Goal: Task Accomplishment & Management: Manage account settings

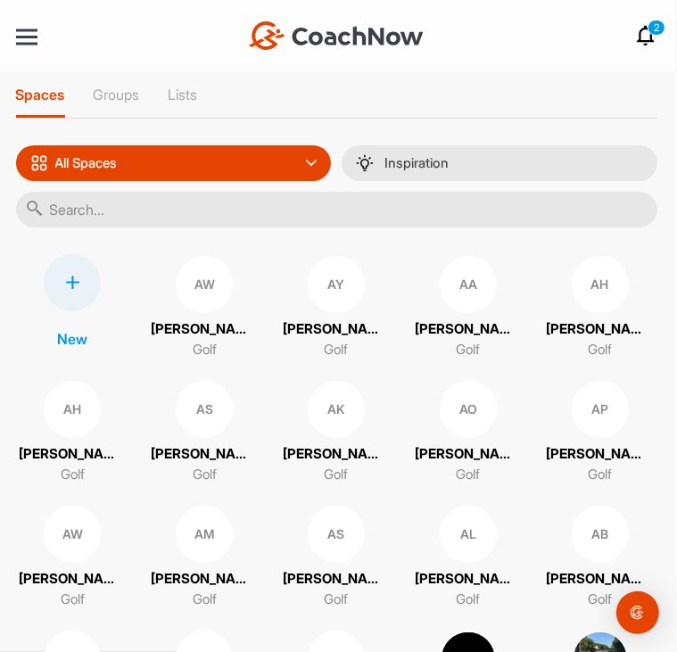
click at [645, 25] on icon at bounding box center [646, 35] width 21 height 21
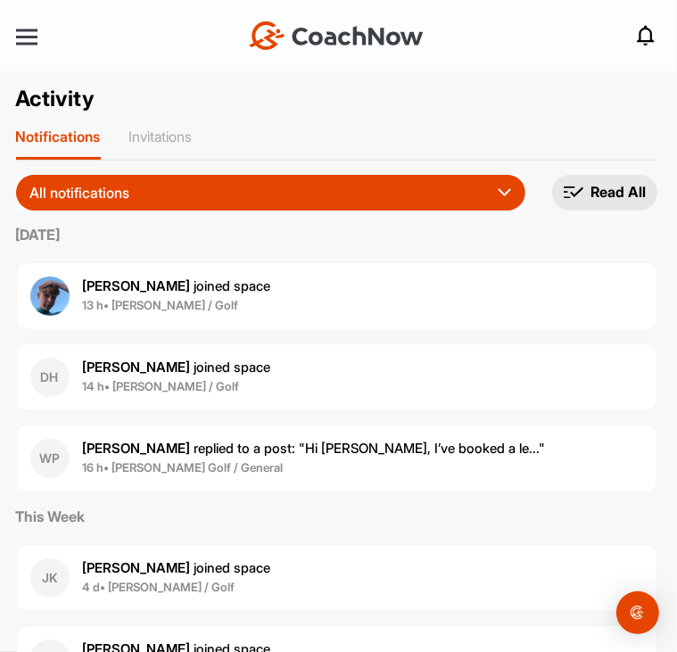
click at [339, 459] on span "16 h • Kieran Stark Golf / General" at bounding box center [314, 468] width 463 height 18
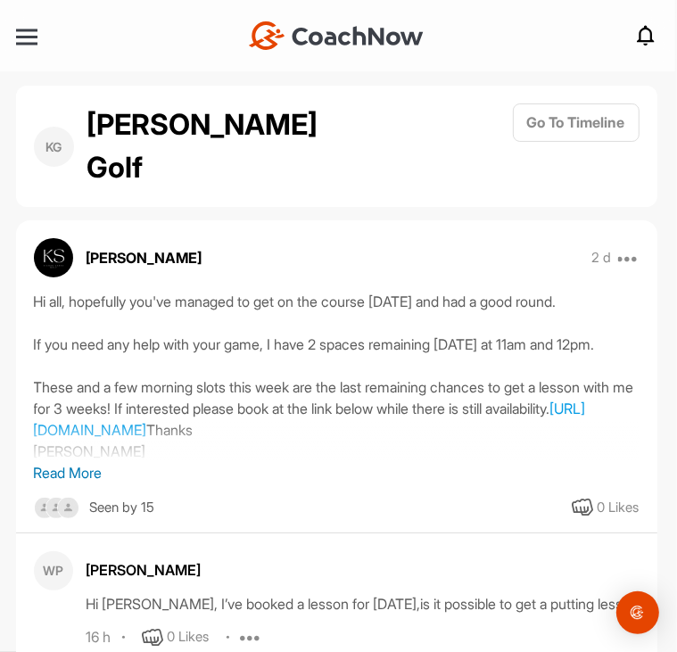
scroll to position [96, 0]
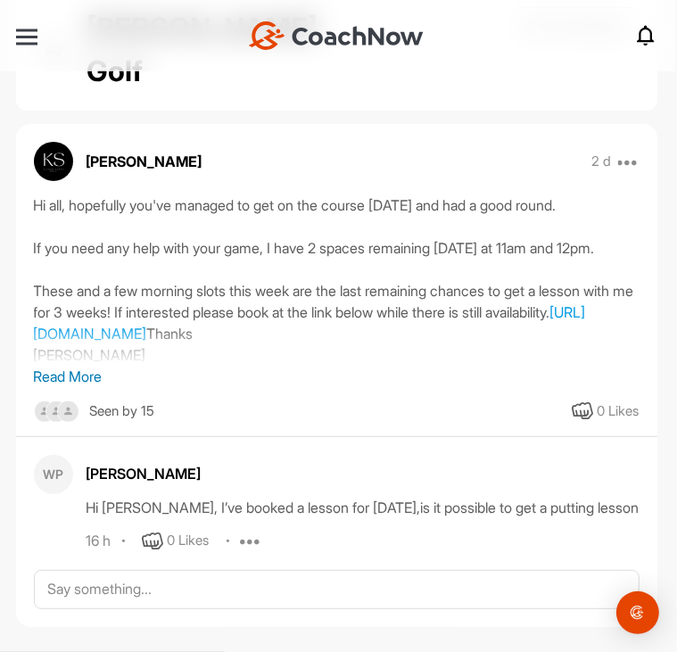
click at [155, 530] on icon at bounding box center [152, 540] width 21 height 21
click at [34, 36] on div at bounding box center [26, 37] width 21 height 3
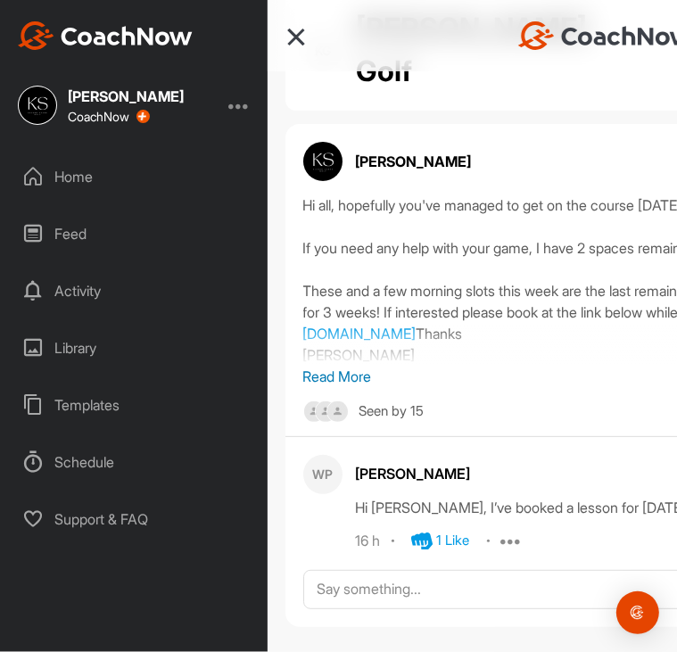
click at [61, 183] on div "Home" at bounding box center [135, 176] width 250 height 45
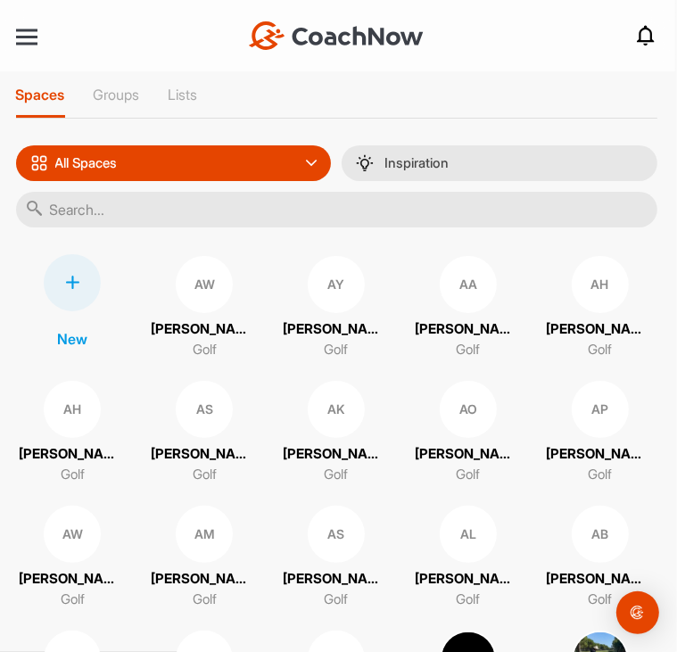
click at [298, 206] on input "text" at bounding box center [336, 210] width 641 height 36
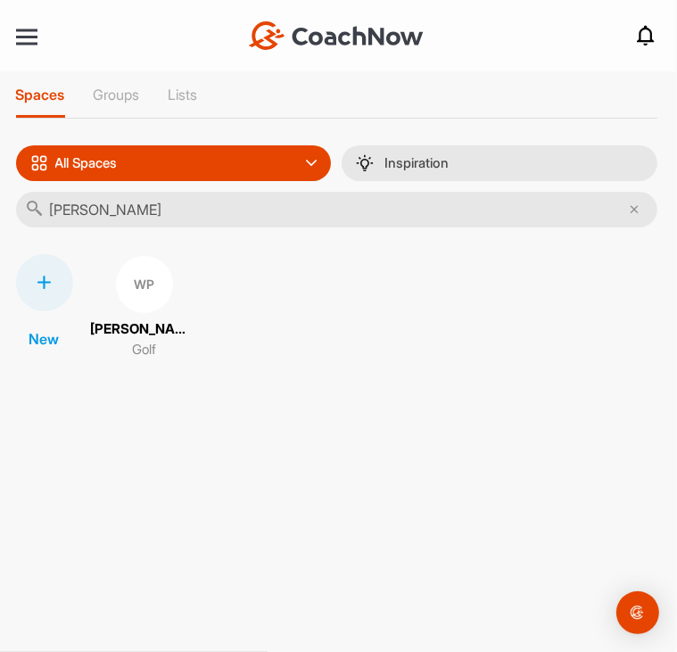
type input "willie"
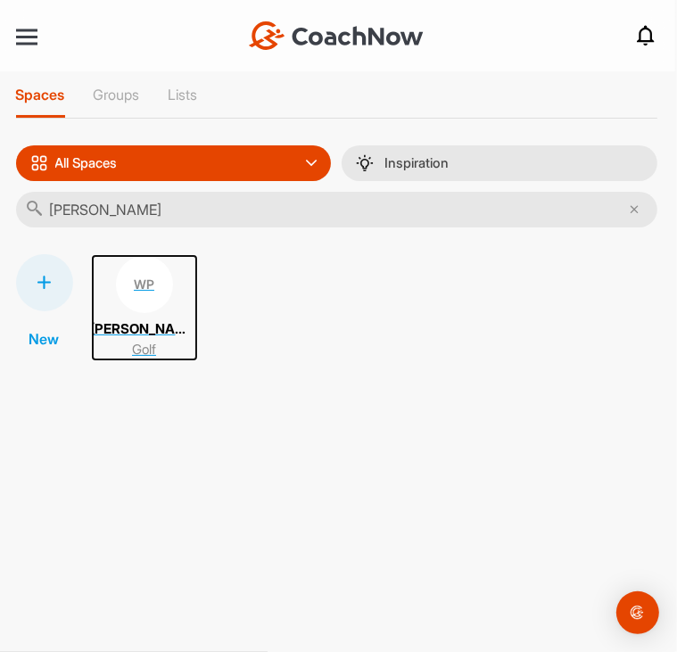
click at [153, 305] on div "WP" at bounding box center [144, 284] width 57 height 57
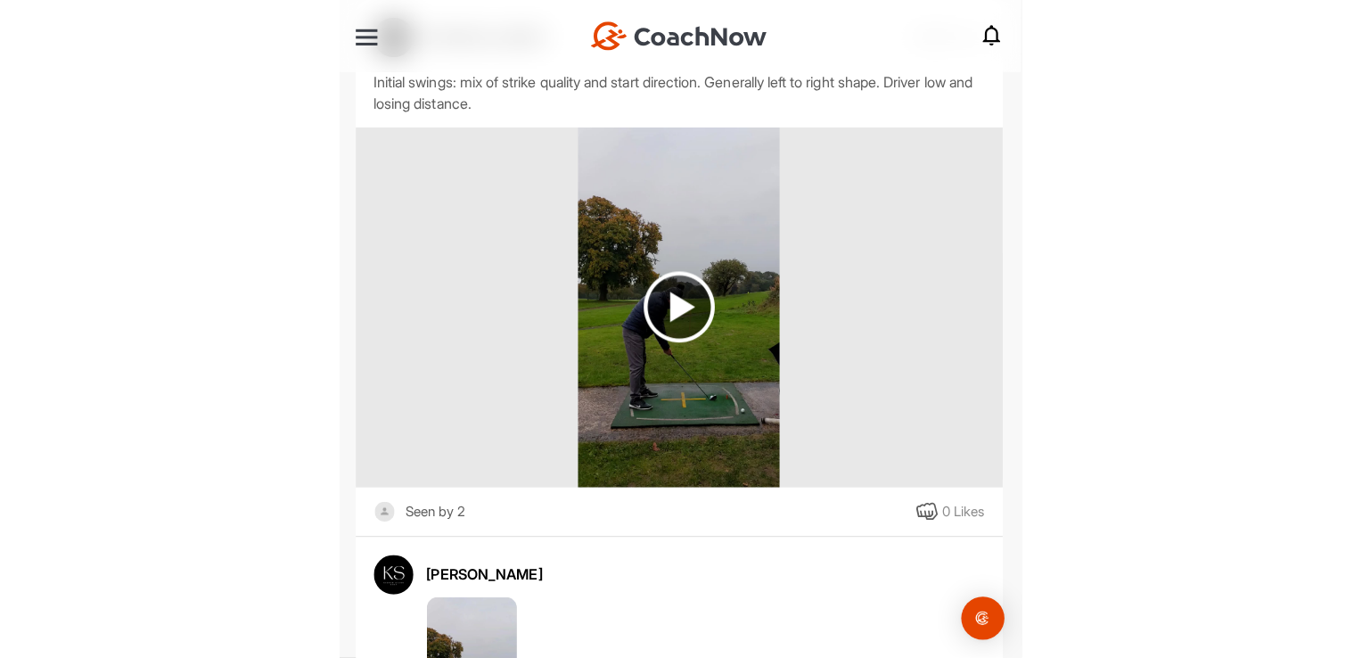
scroll to position [16233, 0]
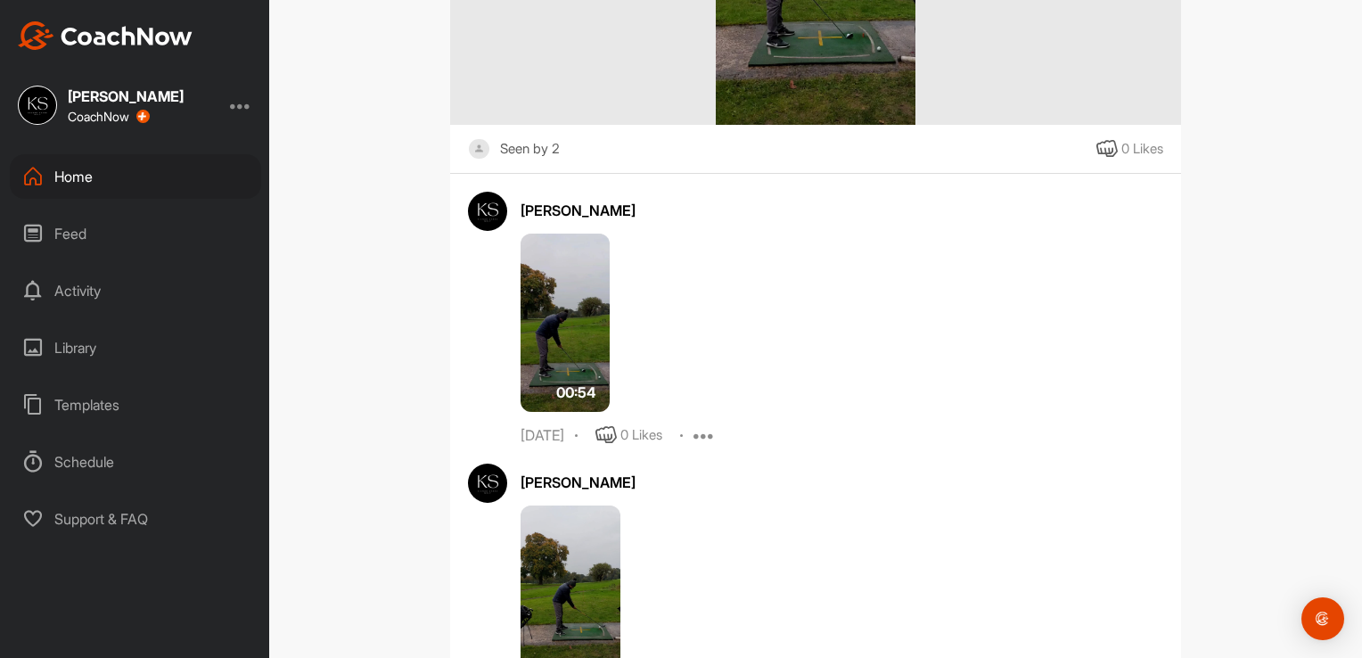
click at [247, 98] on div at bounding box center [240, 104] width 21 height 21
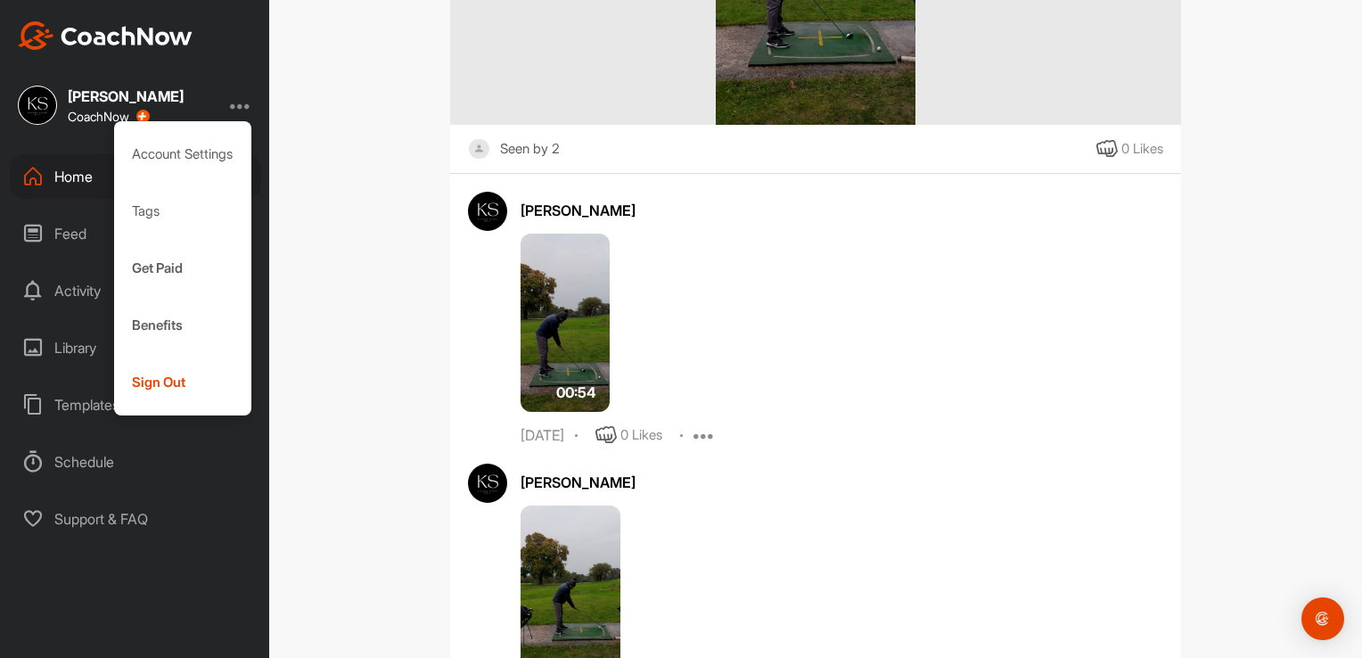
click at [195, 144] on div "Account Settings" at bounding box center [183, 154] width 138 height 57
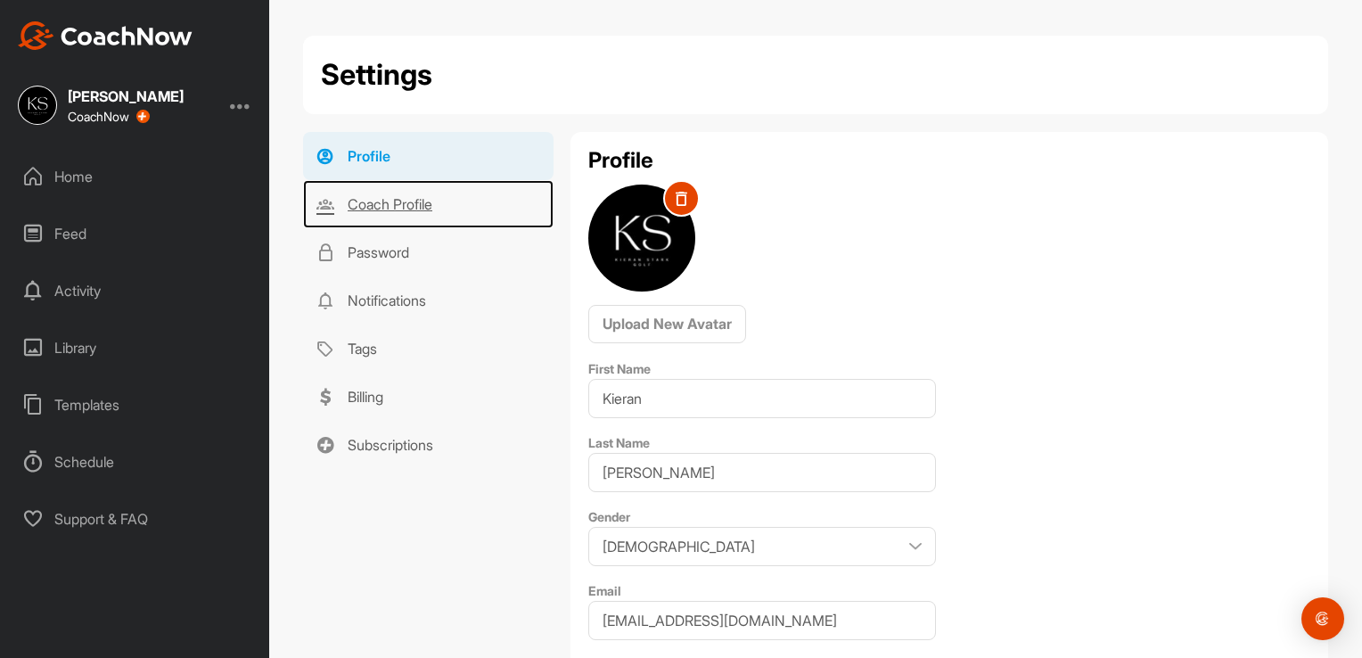
click at [420, 219] on link "Coach Profile" at bounding box center [428, 204] width 250 height 48
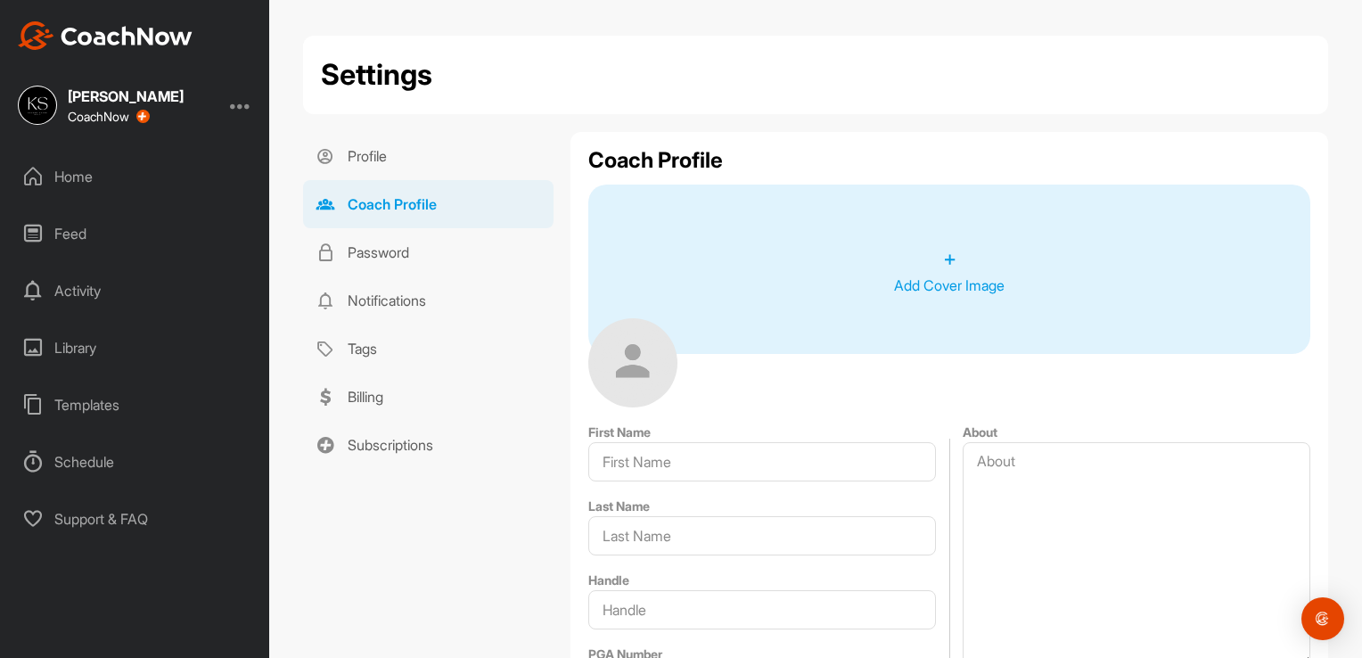
type input "Kieran"
type input "Stark"
type input "@kieranstarkgolf"
type input "kieranstarkgolf@gmail.com"
type input "+44 7957 257330"
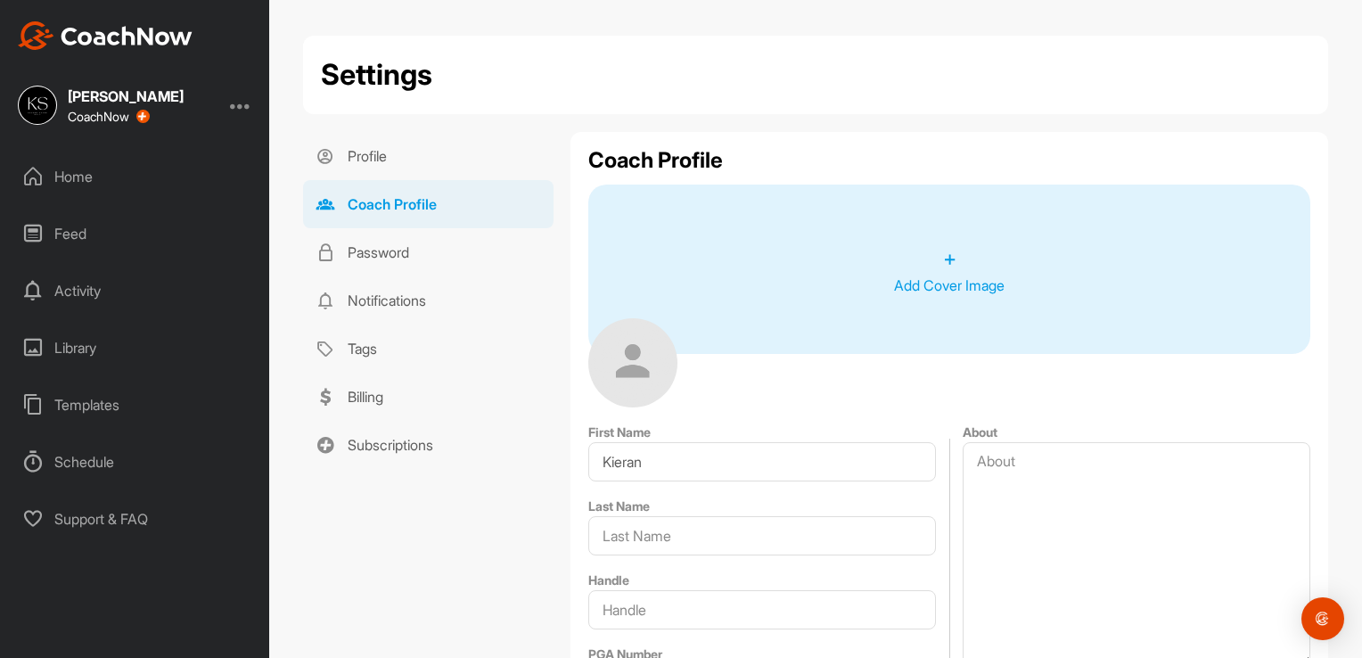
type input "United Kingdom"
type input "Glasgow"
type input "Cawder Golf Club"
type input "https://CawderProShopCoachingFitting.as.me/Kieran"
type textarea "PGA Professional at Cawder Golf Club. I provide coaching programmes guaranteed …"
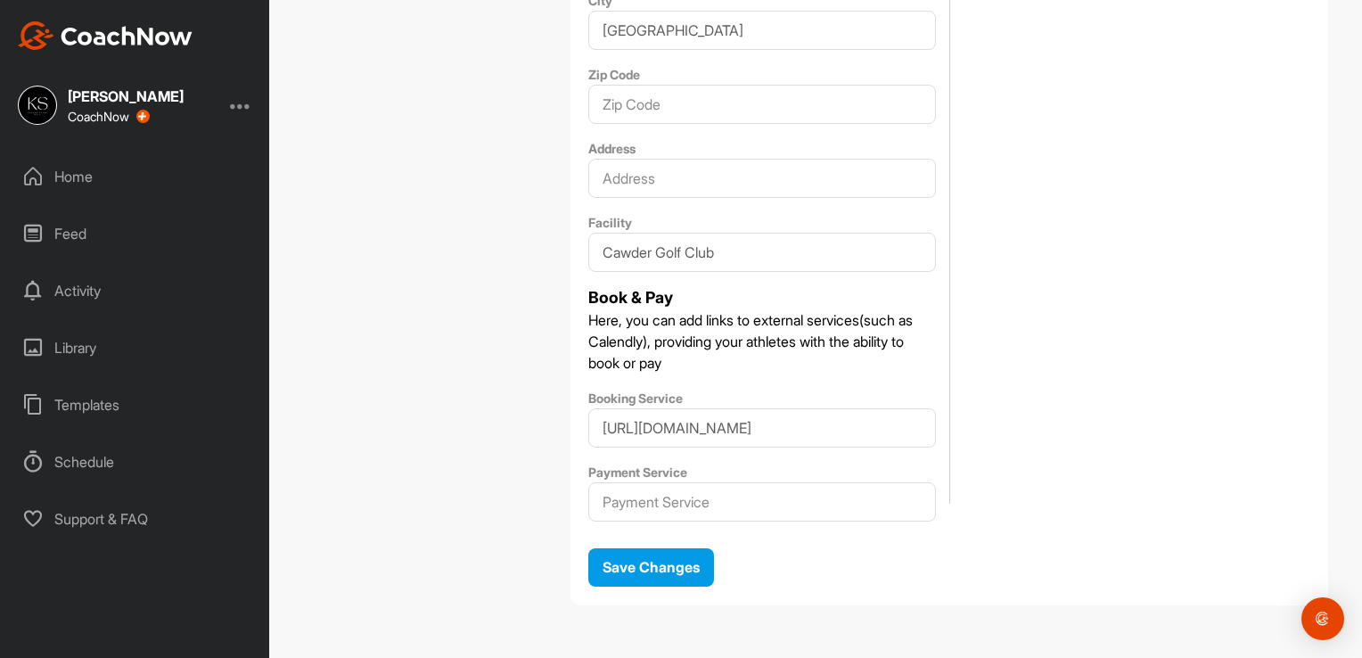
scroll to position [1031, 0]
click at [676, 496] on input "Payment Service" at bounding box center [762, 500] width 348 height 39
click at [676, 339] on p "Here, you can add links to external services(such as Calendly), providing your …" at bounding box center [762, 340] width 348 height 64
click at [71, 226] on div "Feed" at bounding box center [135, 233] width 251 height 45
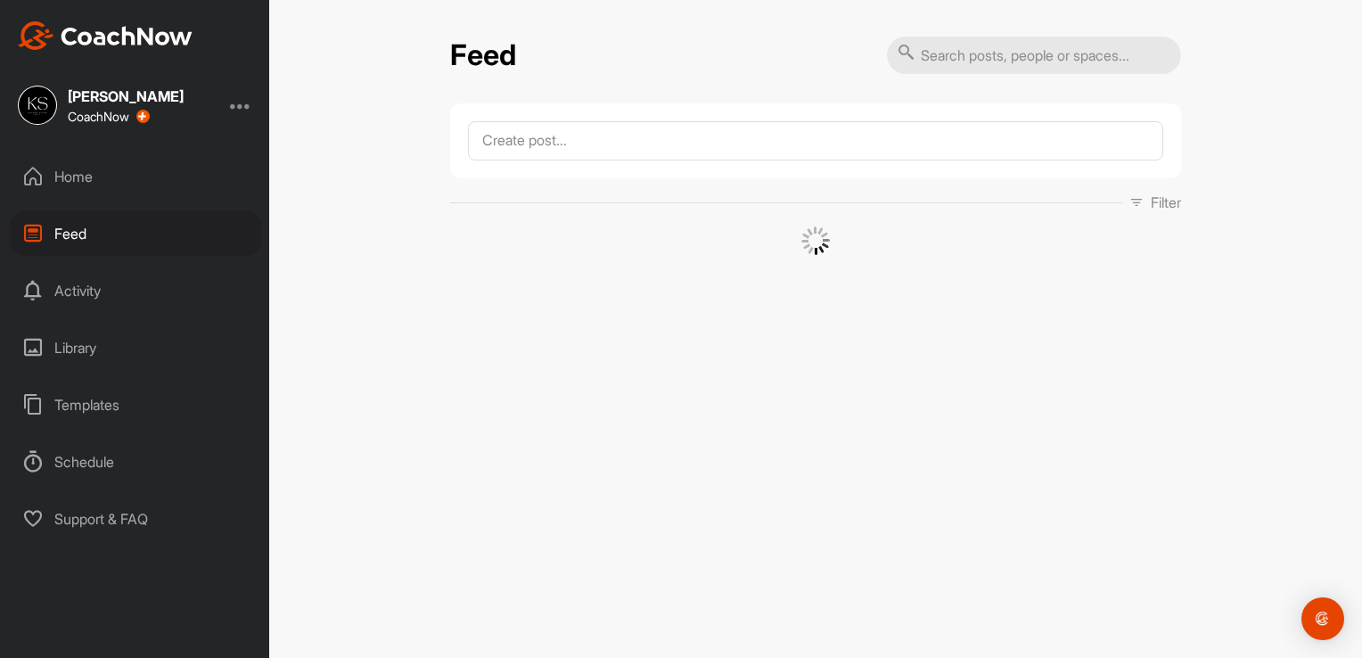
click at [63, 292] on div "Activity" at bounding box center [135, 290] width 251 height 45
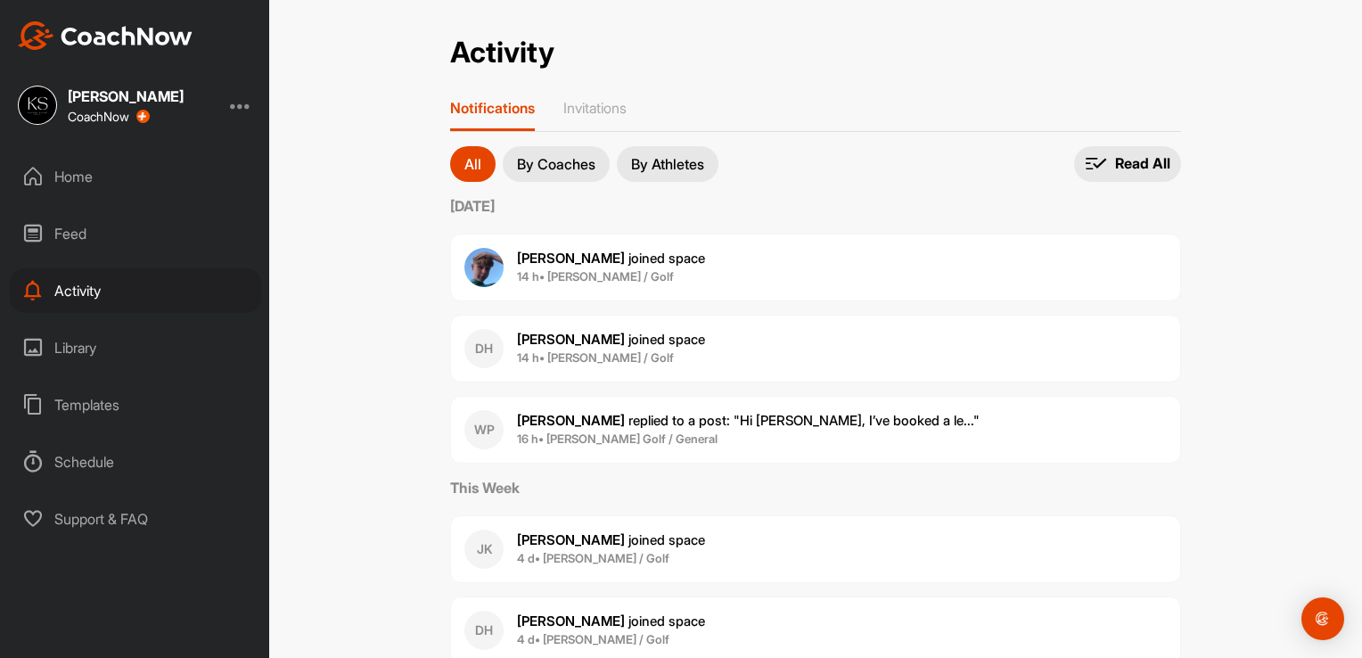
click at [56, 363] on div "Library" at bounding box center [135, 347] width 251 height 45
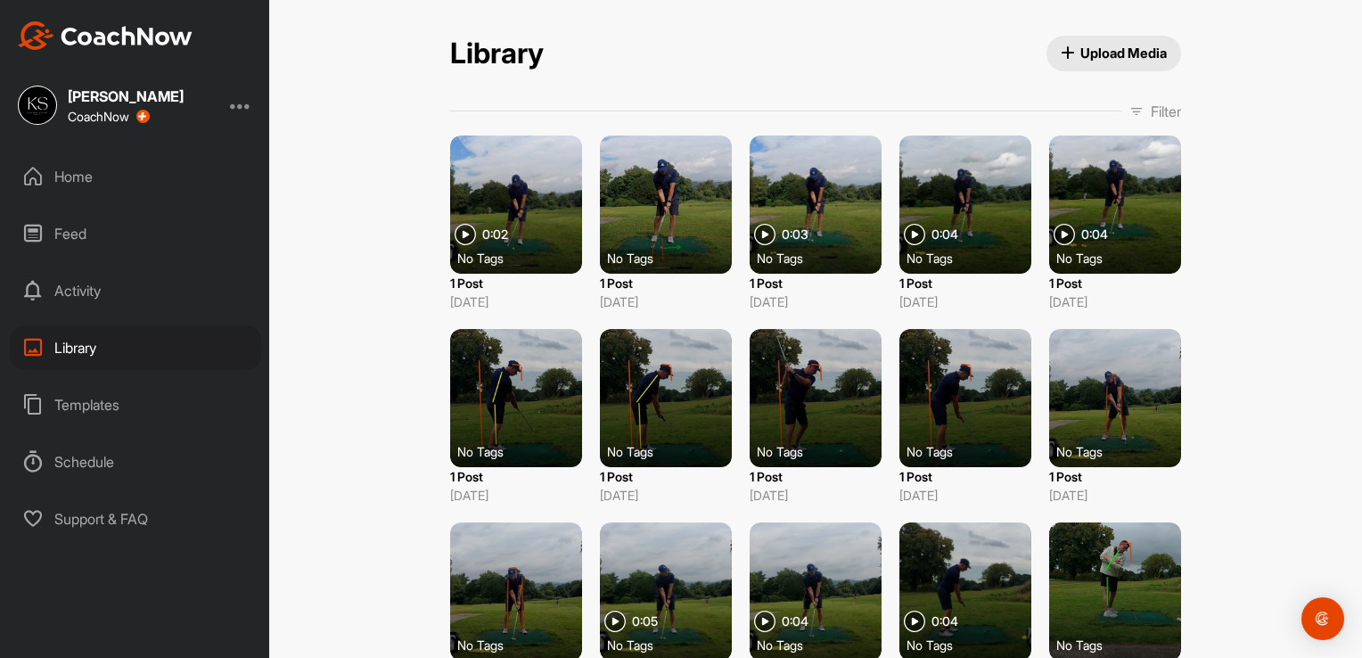
click at [60, 406] on div "Templates" at bounding box center [135, 404] width 251 height 45
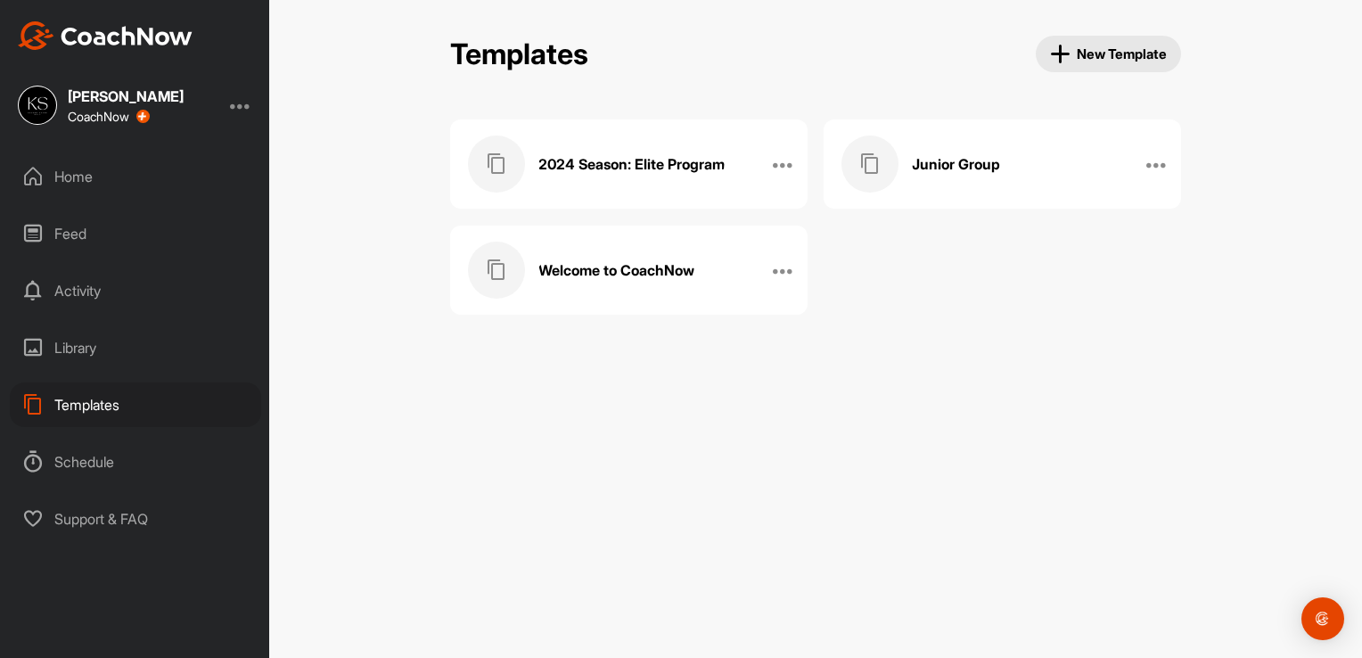
click at [64, 471] on div "Schedule" at bounding box center [135, 461] width 251 height 45
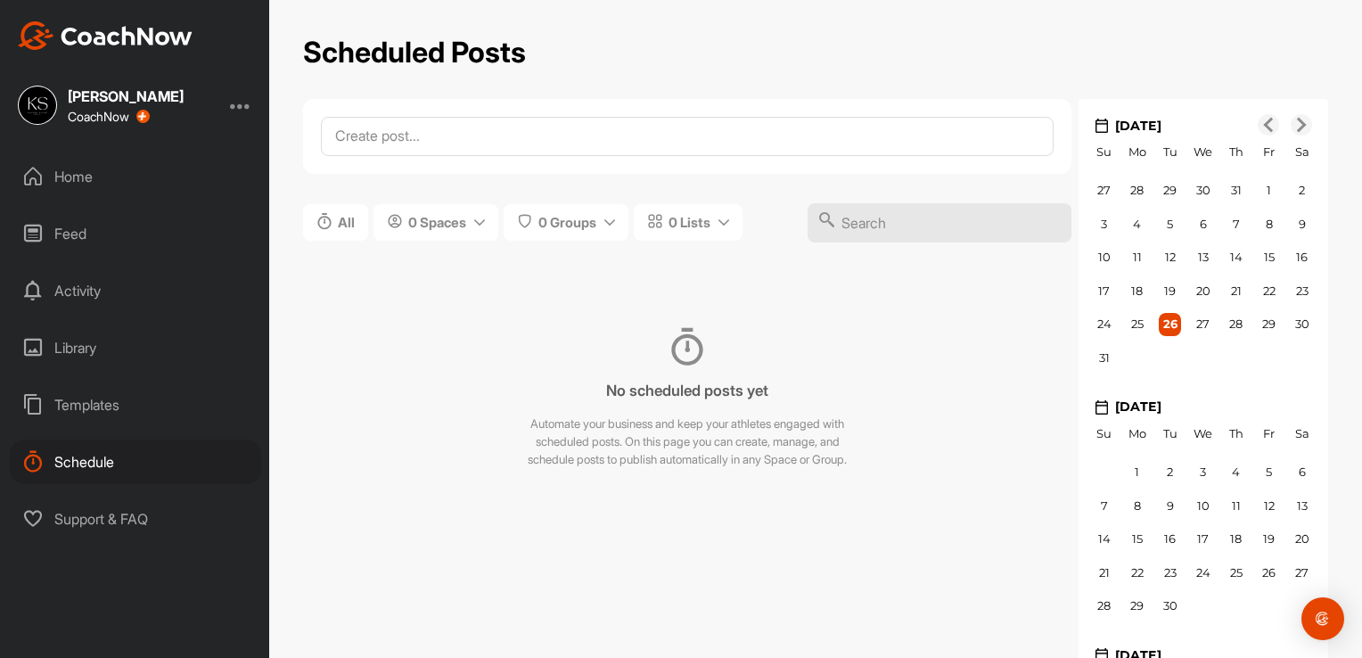
click at [76, 524] on div "Support & FAQ" at bounding box center [135, 519] width 251 height 45
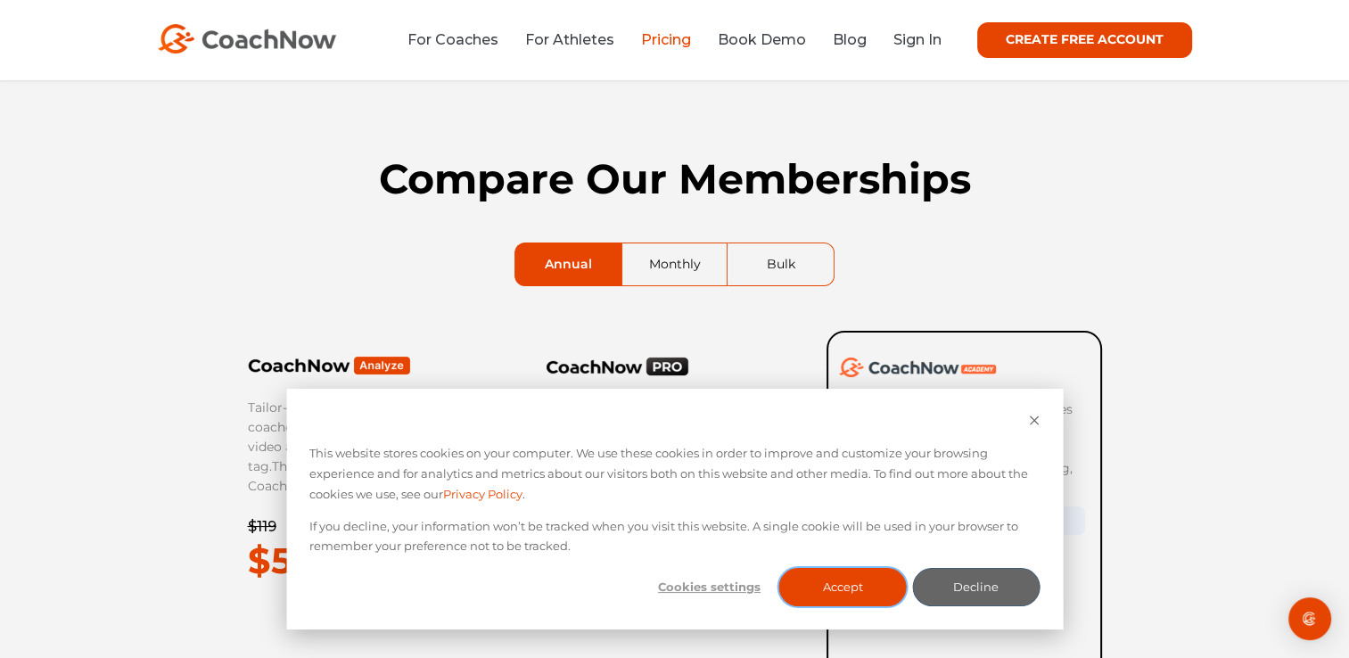
click at [858, 594] on button "Accept" at bounding box center [842, 587] width 127 height 38
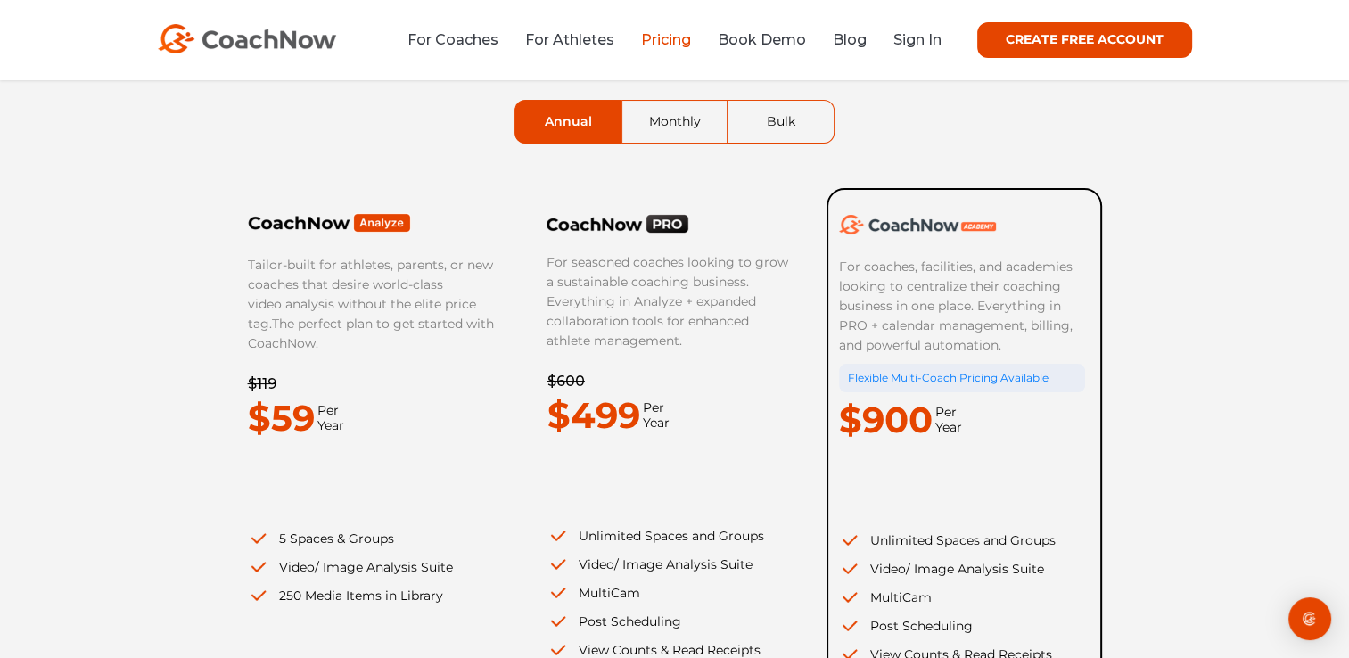
scroll to position [143, 0]
click at [710, 130] on link "Monthly" at bounding box center [674, 122] width 105 height 42
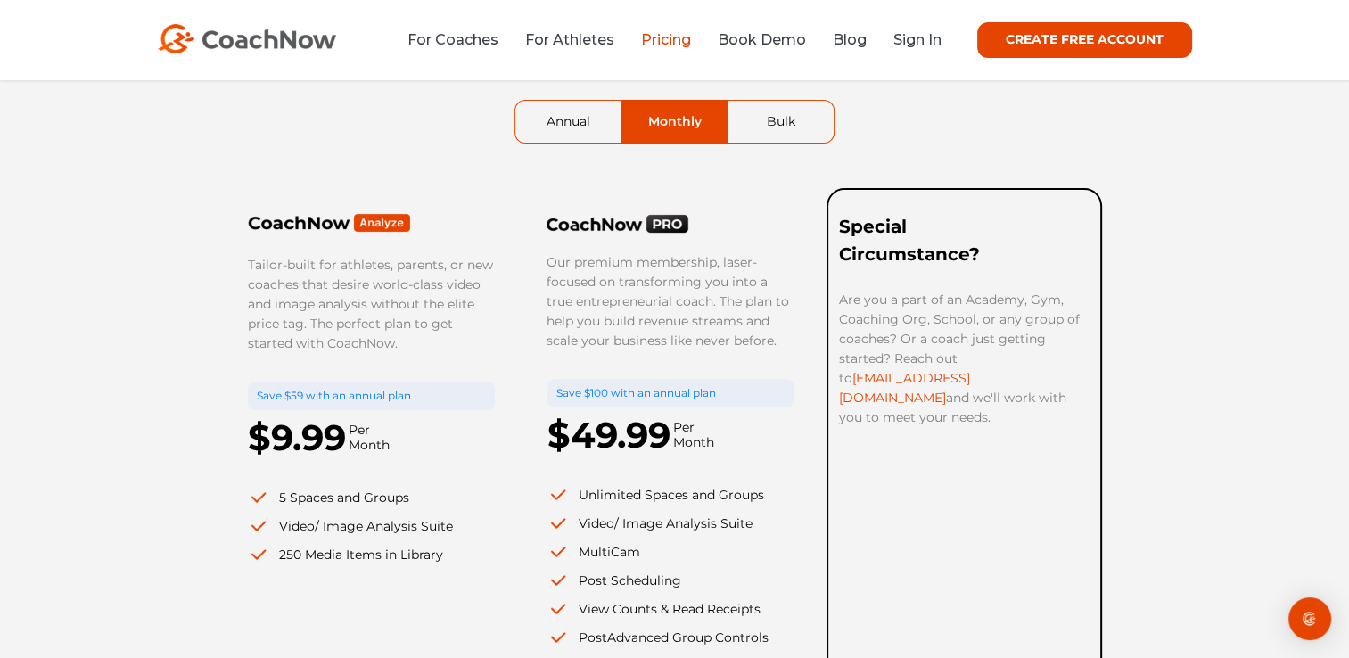
click at [588, 120] on link "Annual" at bounding box center [568, 122] width 106 height 42
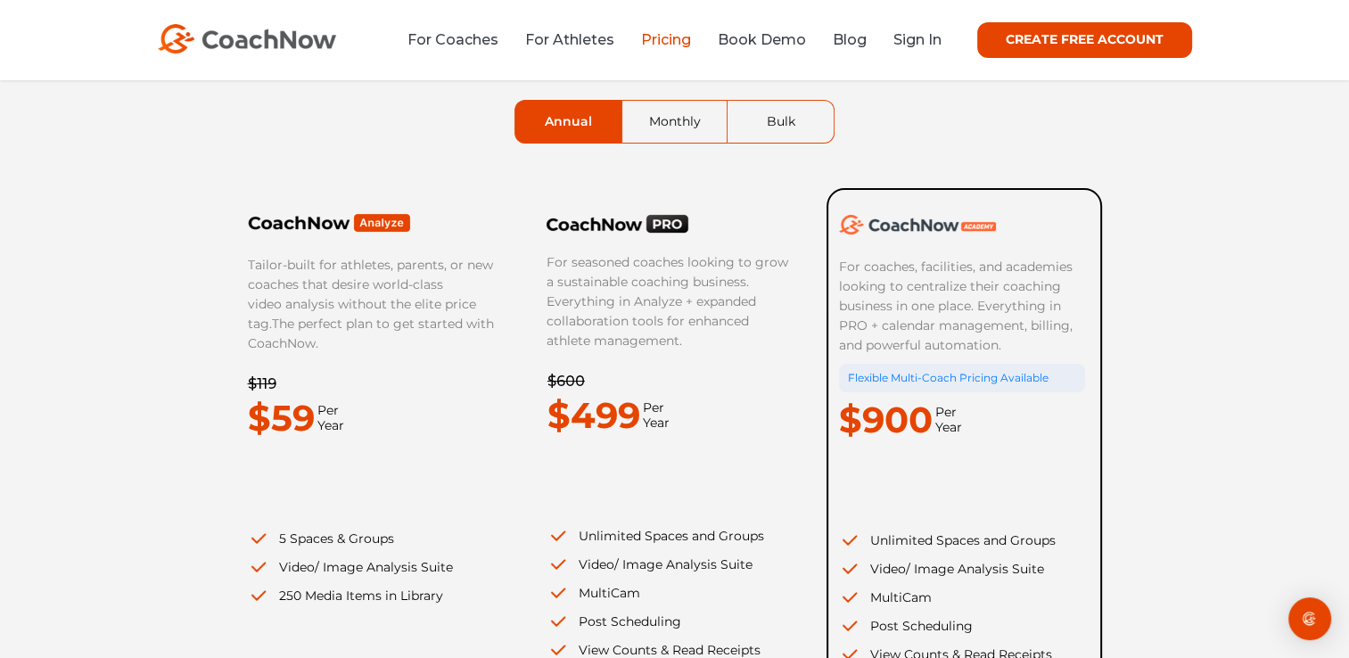
click at [694, 292] on p "For seasoned coaches looking to grow a sustainable coaching business. Everythin…" at bounding box center [669, 301] width 246 height 98
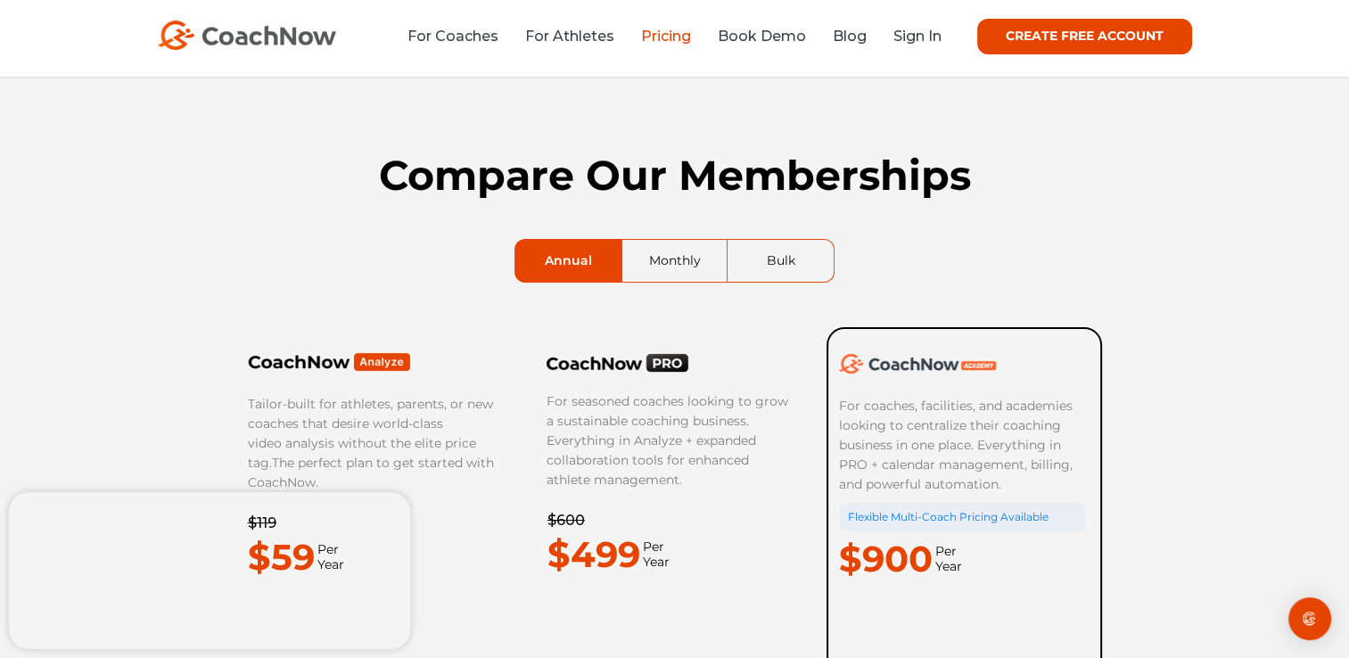
scroll to position [0, 0]
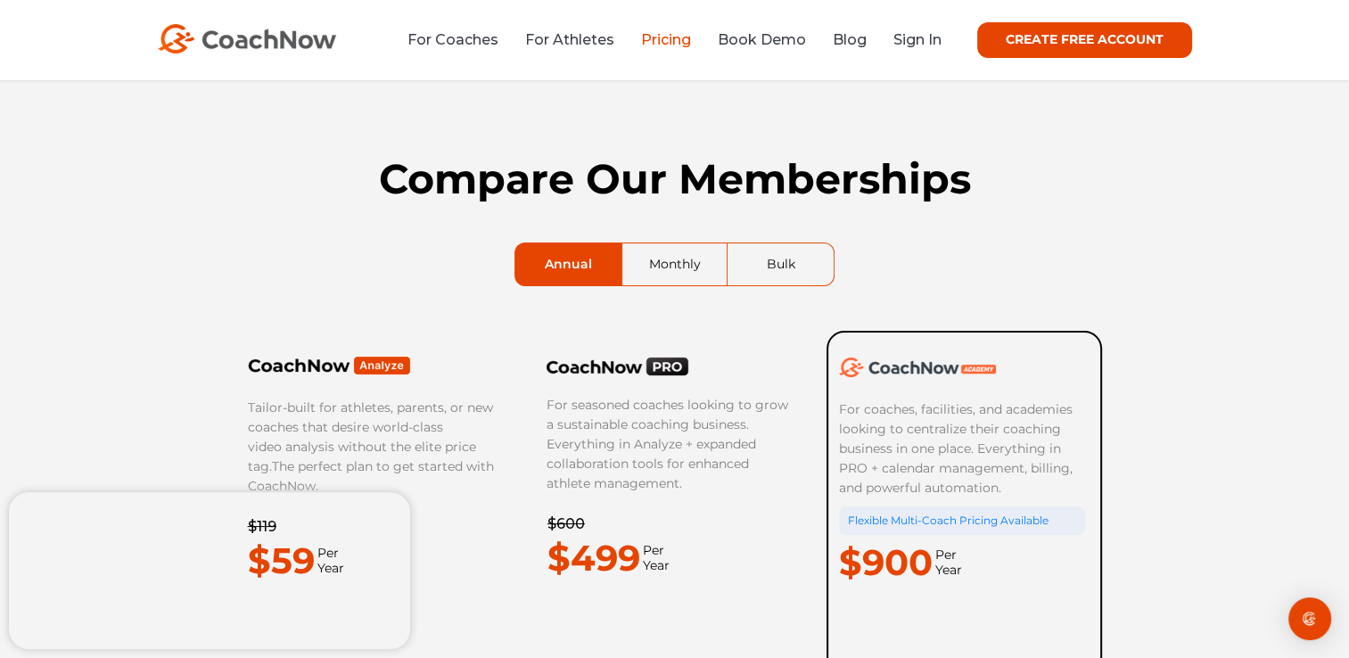
click at [478, 41] on link "For Coaches" at bounding box center [452, 39] width 91 height 17
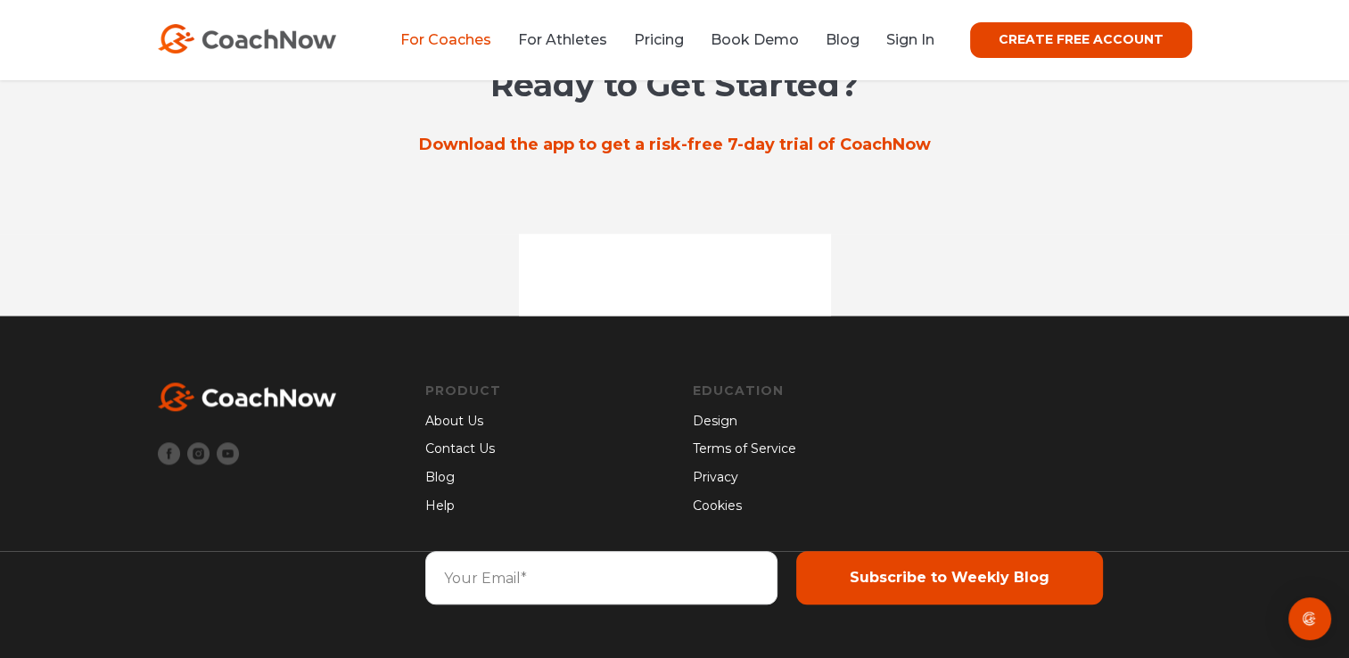
scroll to position [15254, 0]
click at [298, 45] on img at bounding box center [247, 38] width 178 height 29
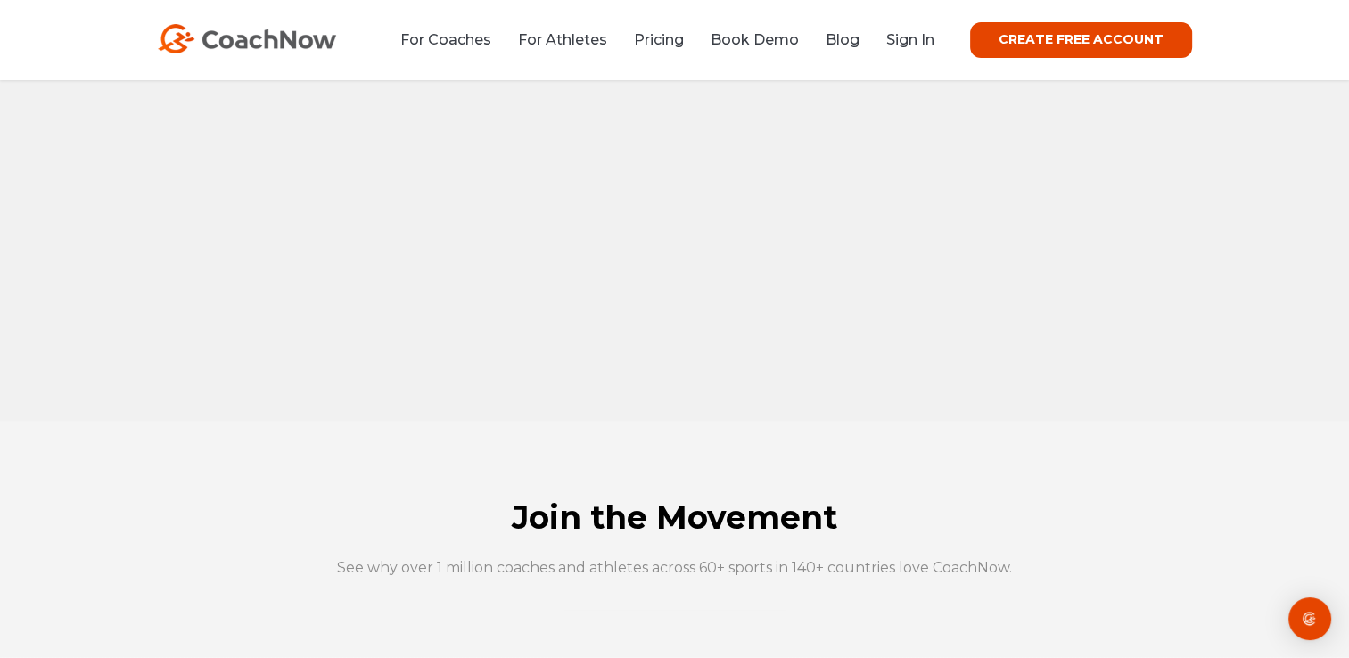
scroll to position [1647, 0]
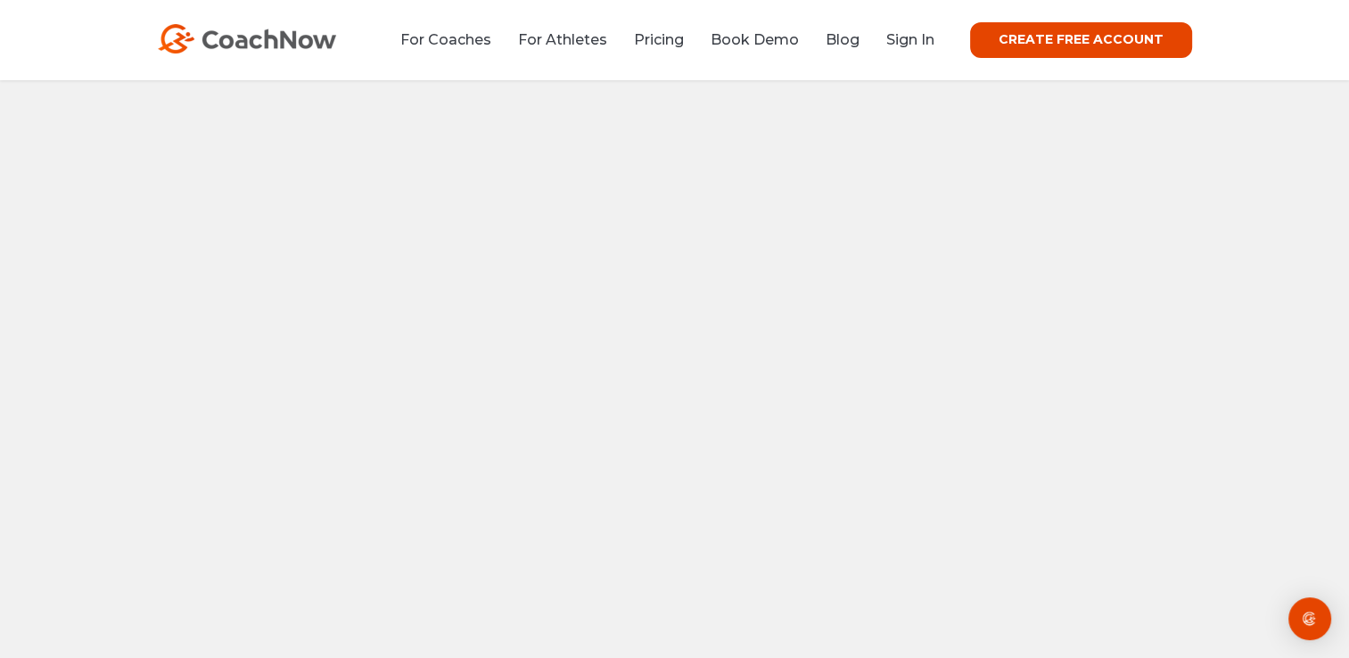
scroll to position [1319, 0]
